Goal: Transaction & Acquisition: Purchase product/service

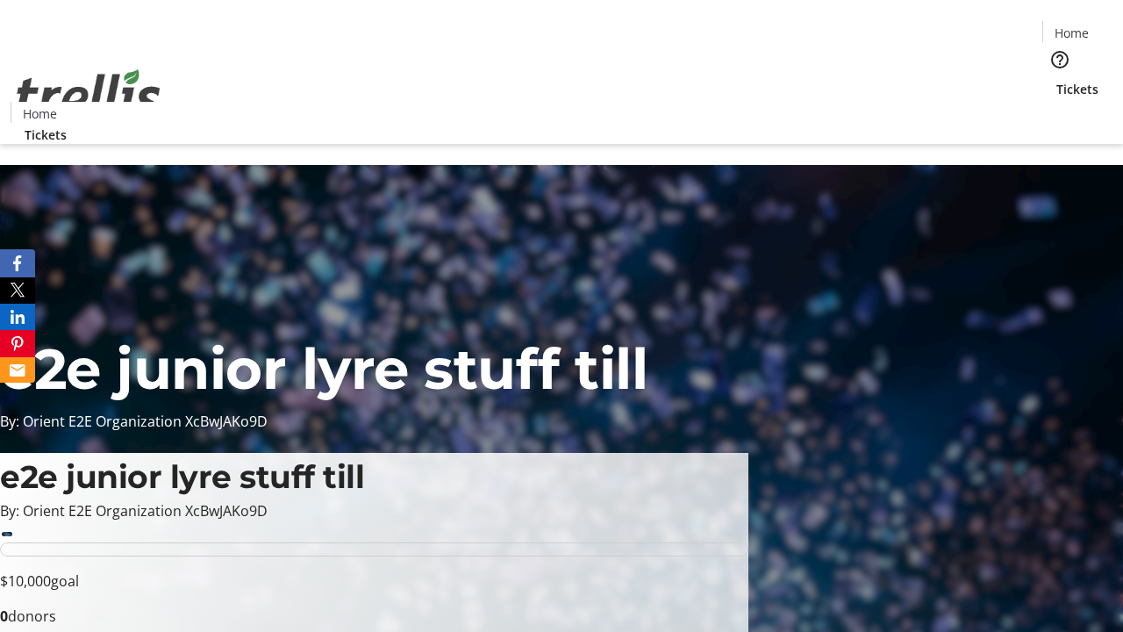
click at [1057, 80] on span "Tickets" at bounding box center [1078, 89] width 42 height 18
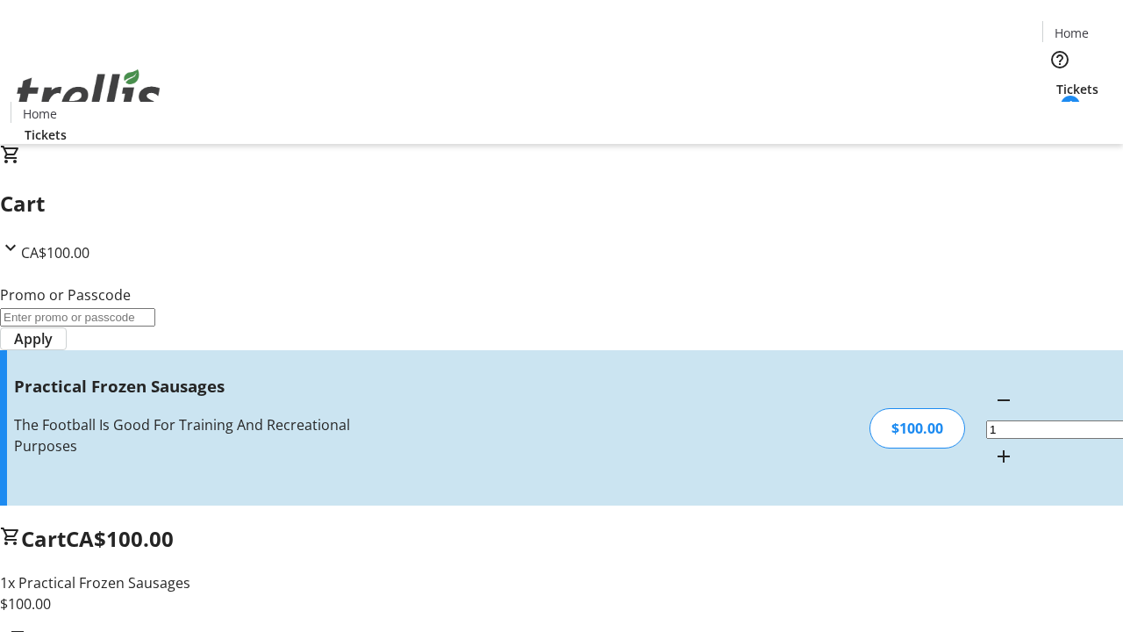
type input "FREE"
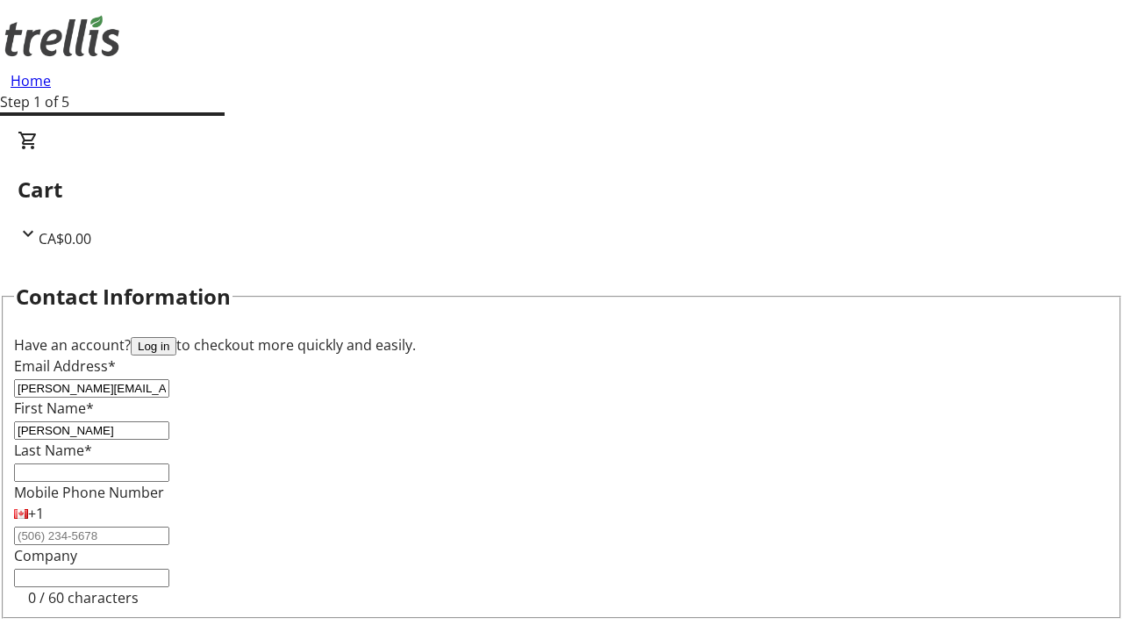
type input "[PERSON_NAME]"
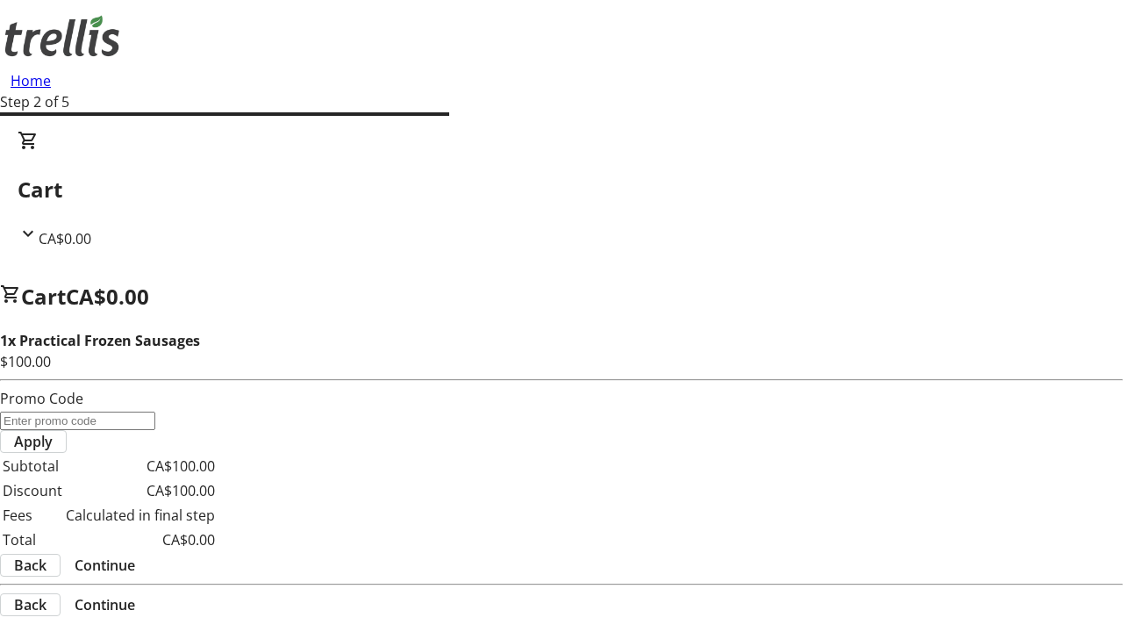
click at [135, 555] on span "Continue" at bounding box center [105, 565] width 61 height 21
